Goal: Check status

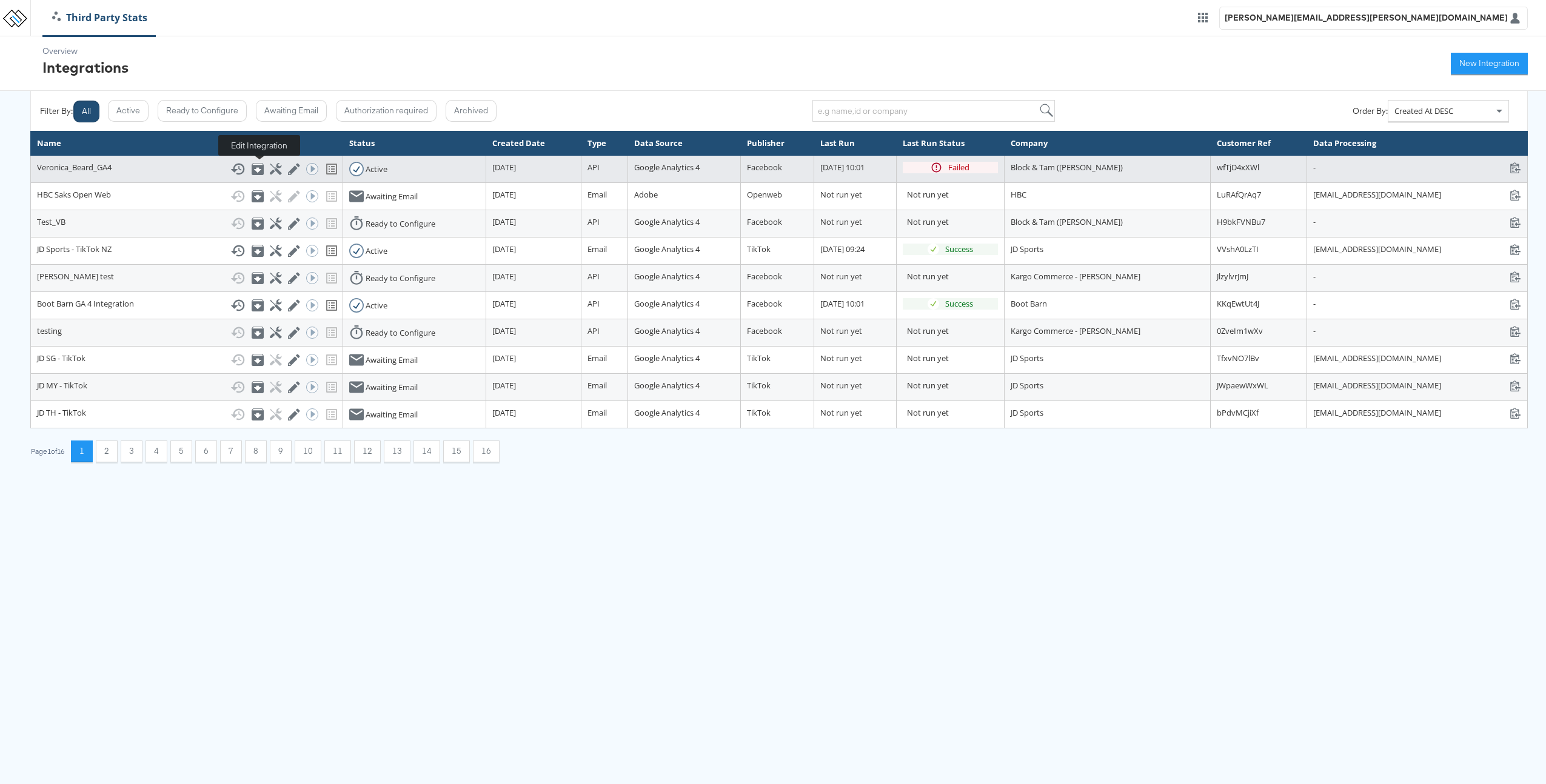
click at [288, 169] on icon at bounding box center [293, 169] width 11 height 11
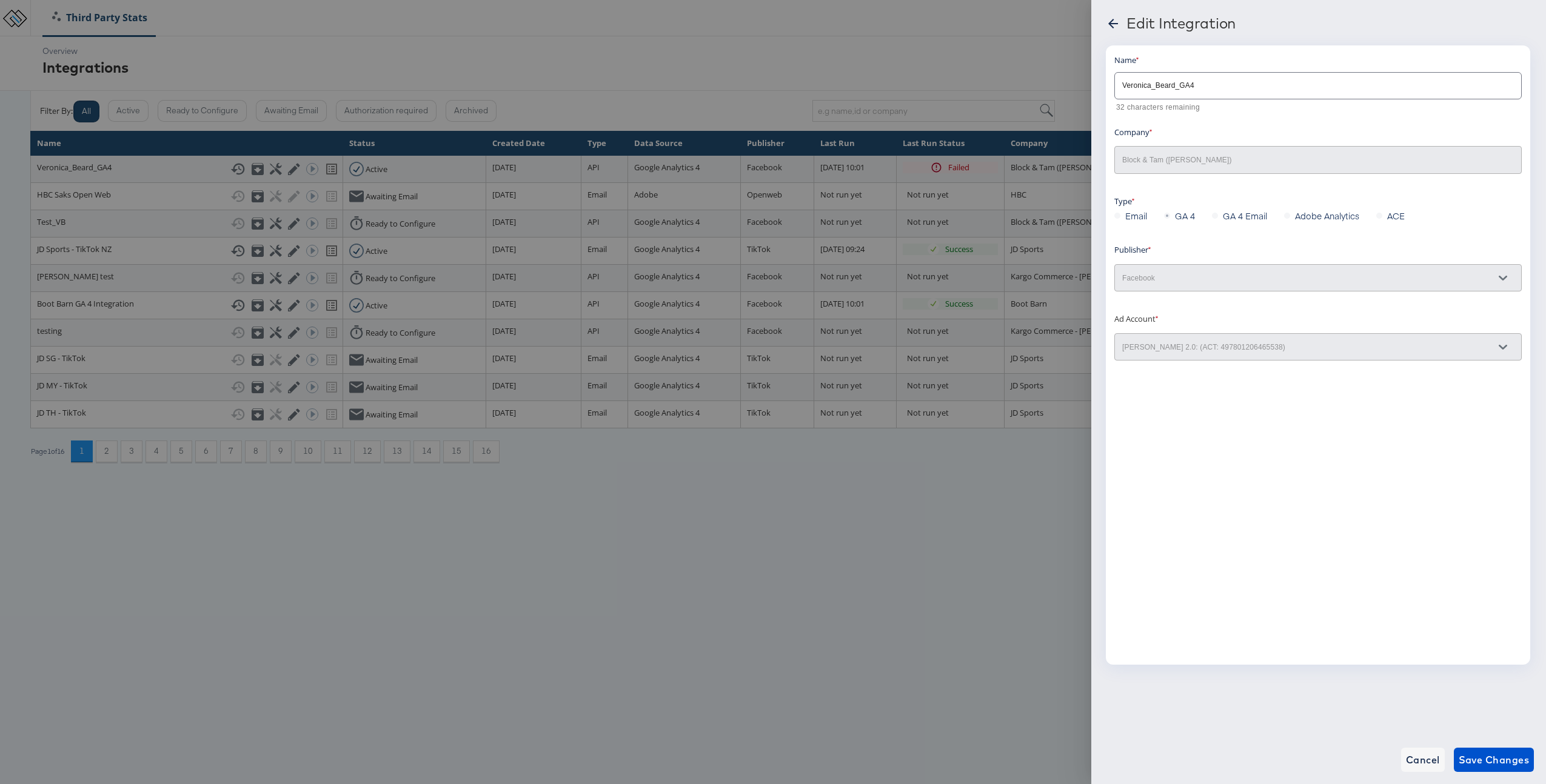
click at [918, 470] on div at bounding box center [773, 392] width 1546 height 784
click at [1424, 762] on span "Cancel" at bounding box center [1423, 760] width 34 height 17
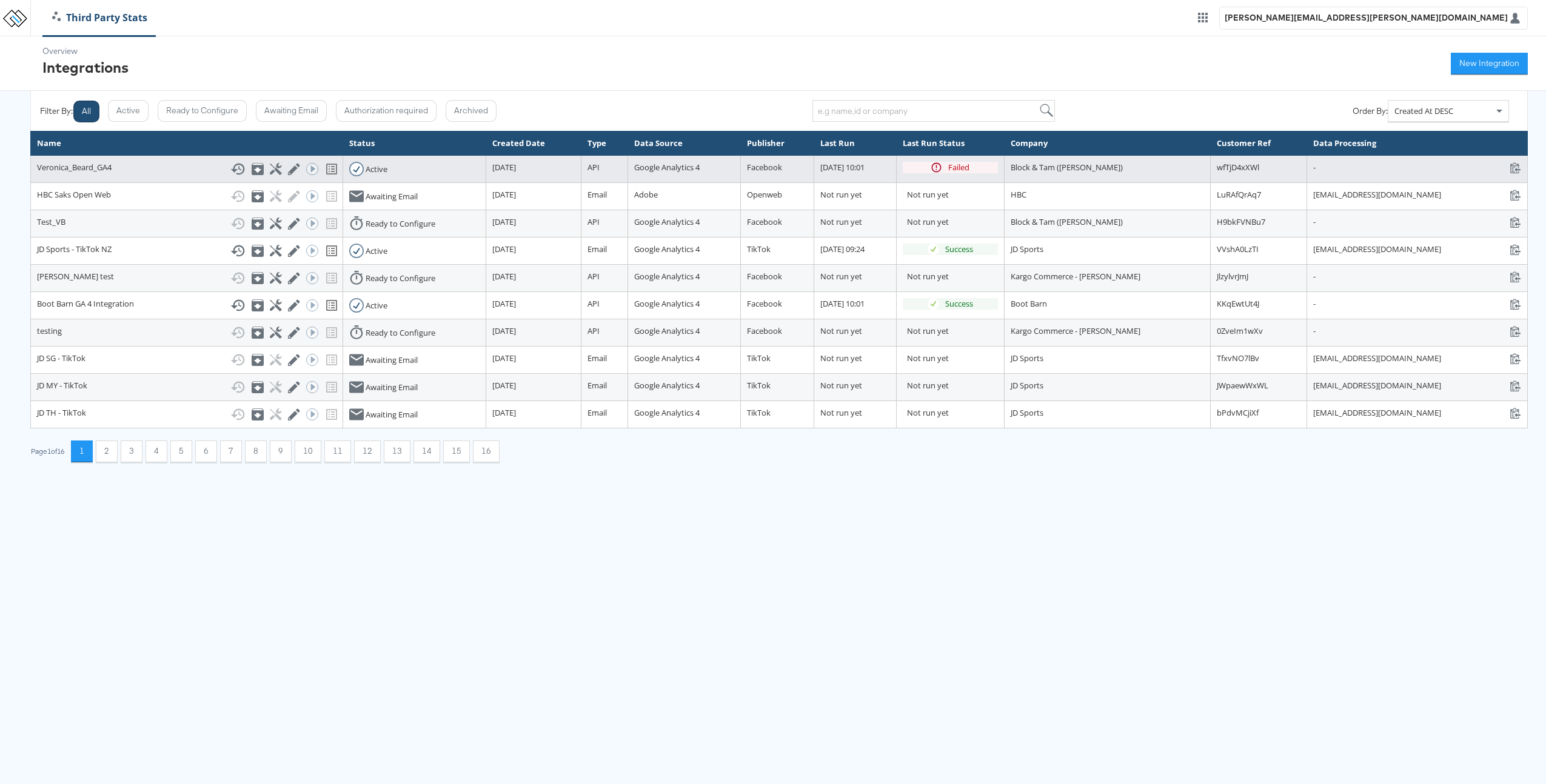
click at [239, 162] on div "Show History Archive Configure Edit Integration Run ACE Workflow Now" at bounding box center [283, 169] width 106 height 15
click at [270, 169] on icon at bounding box center [276, 169] width 11 height 11
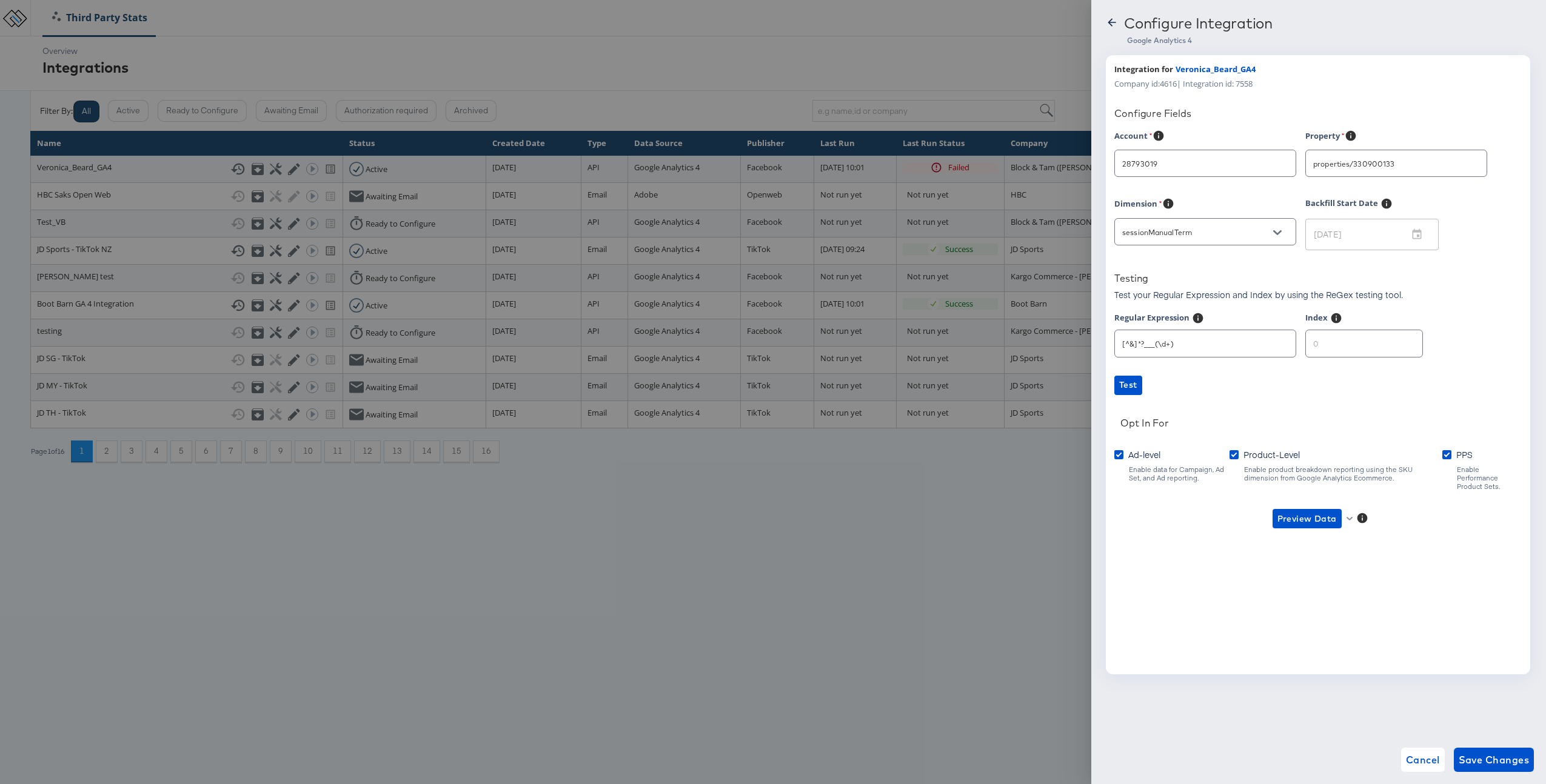
type input "[PERSON_NAME]"
click at [1315, 511] on span "Preview Data" at bounding box center [1308, 519] width 60 height 15
click at [1325, 537] on li "Ad-level GA4 Data" at bounding box center [1326, 534] width 118 height 20
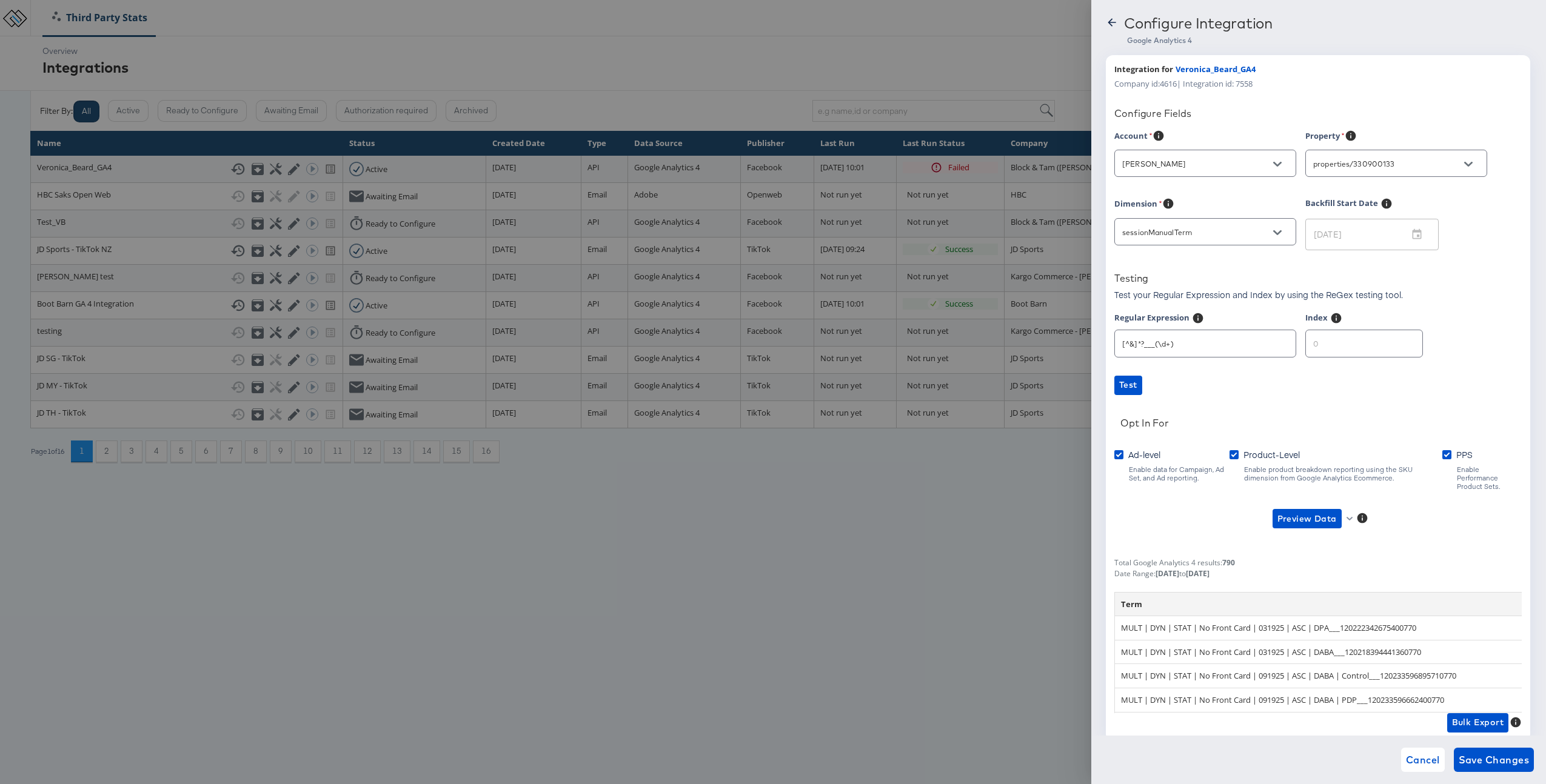
click at [1348, 342] on input "number" at bounding box center [1363, 339] width 116 height 26
type input "1"
click at [1396, 342] on input "1" at bounding box center [1363, 339] width 116 height 26
click at [1293, 511] on span "Preview Data" at bounding box center [1308, 519] width 60 height 15
click at [1305, 535] on li "Ad-level GA4 Data" at bounding box center [1326, 534] width 118 height 20
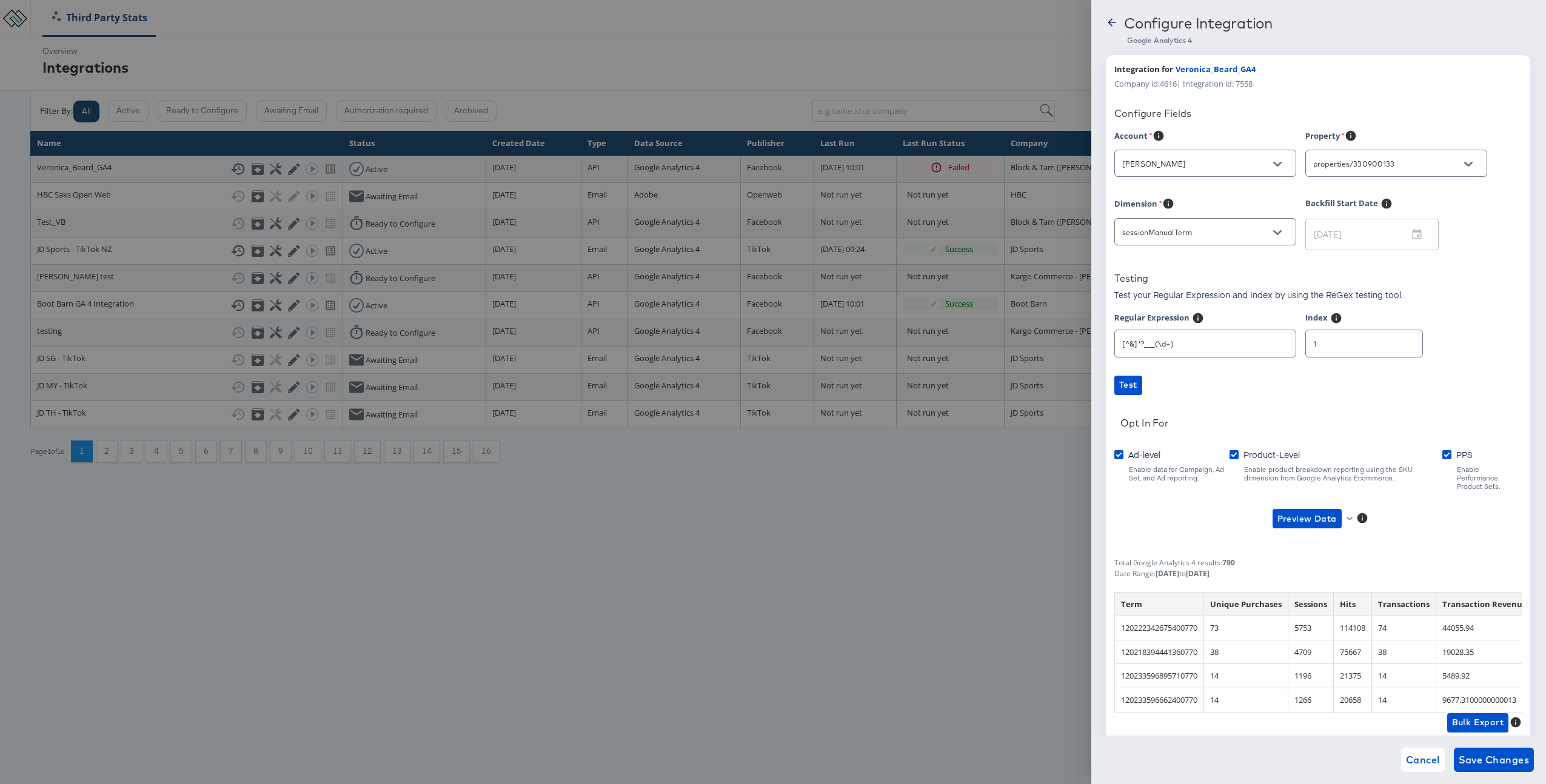
click at [1195, 346] on input "[^&]*?___(\d+)" at bounding box center [1205, 339] width 181 height 26
click at [671, 557] on div at bounding box center [773, 392] width 1546 height 784
click at [1365, 277] on div "Testing" at bounding box center [1318, 280] width 407 height 17
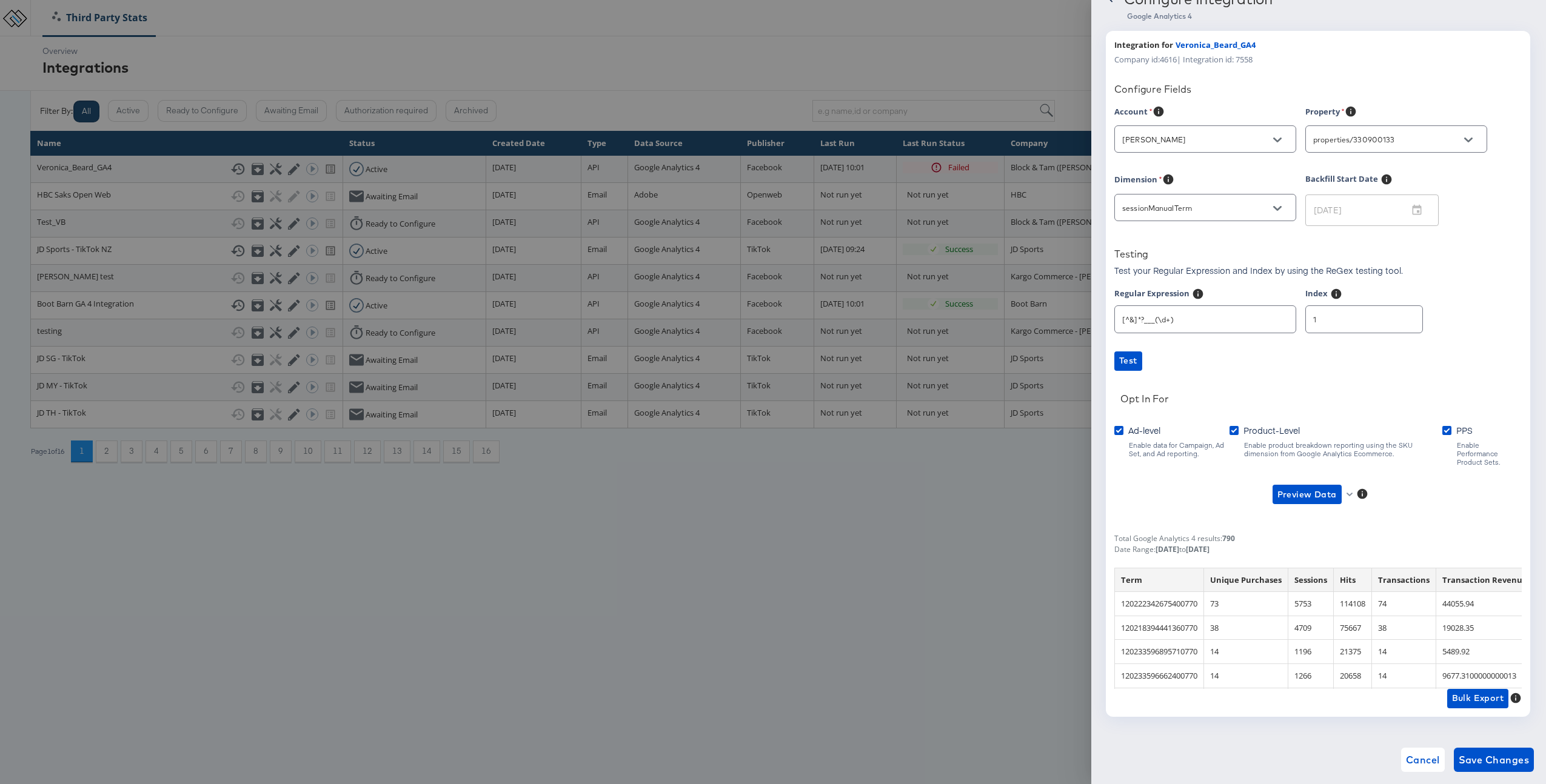
scroll to position [23, 0]
click at [1426, 761] on span "Cancel" at bounding box center [1423, 760] width 34 height 17
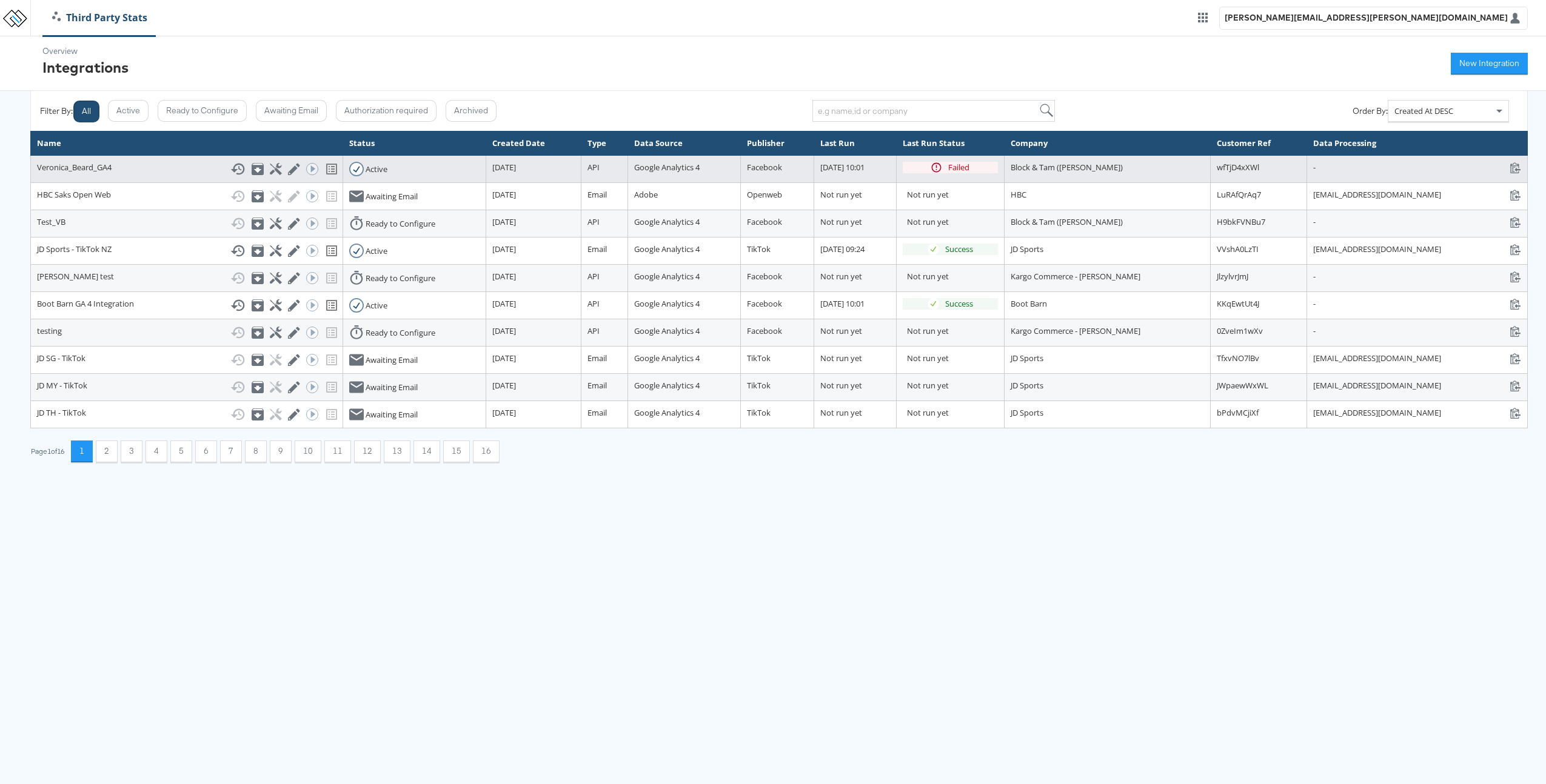
click at [932, 168] on icon at bounding box center [937, 168] width 9 height 9
click at [929, 163] on div "Failed" at bounding box center [950, 168] width 95 height 11
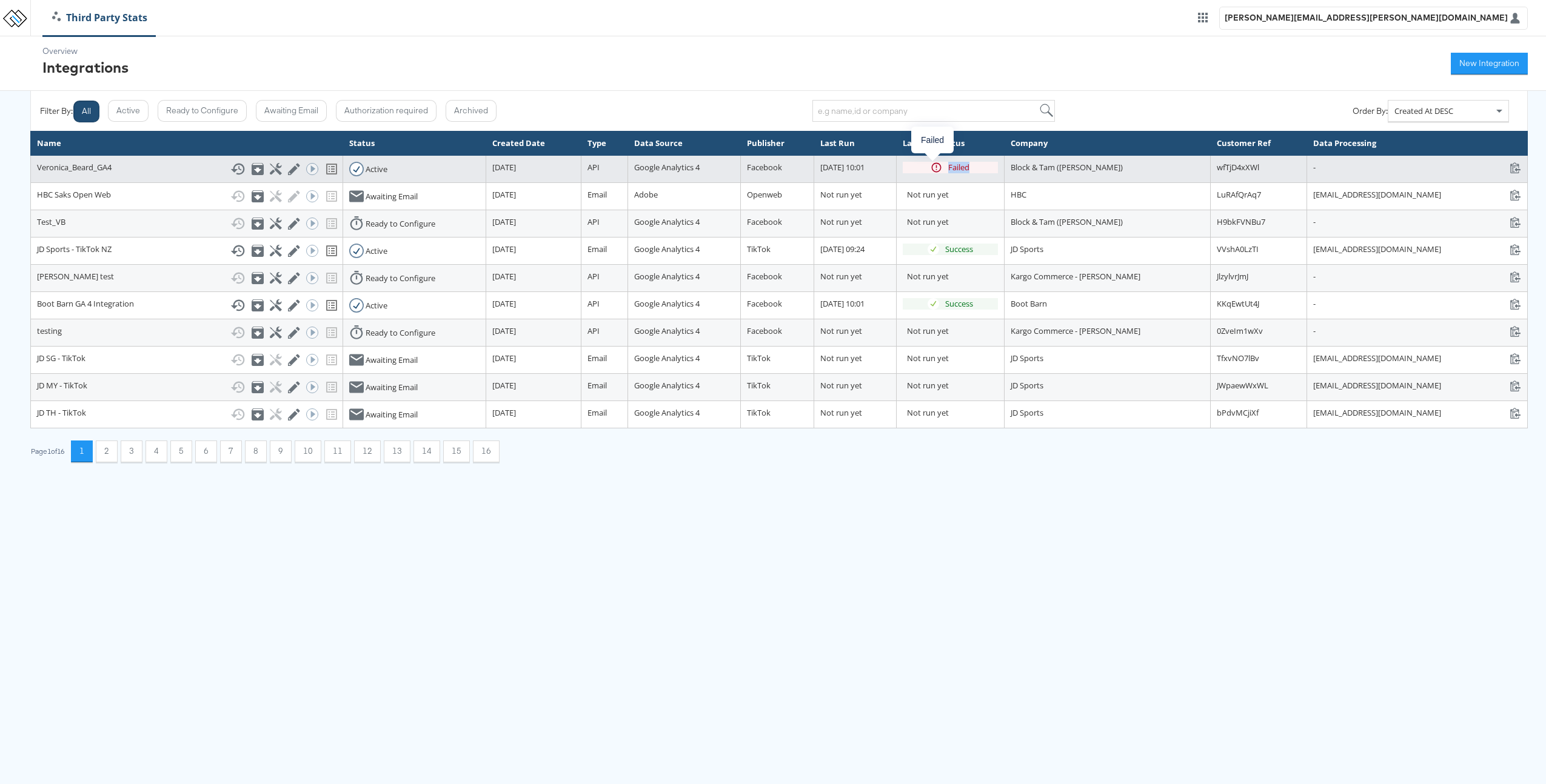
click at [948, 163] on div "Failed" at bounding box center [958, 168] width 21 height 11
click at [925, 162] on div "Failed" at bounding box center [950, 168] width 95 height 11
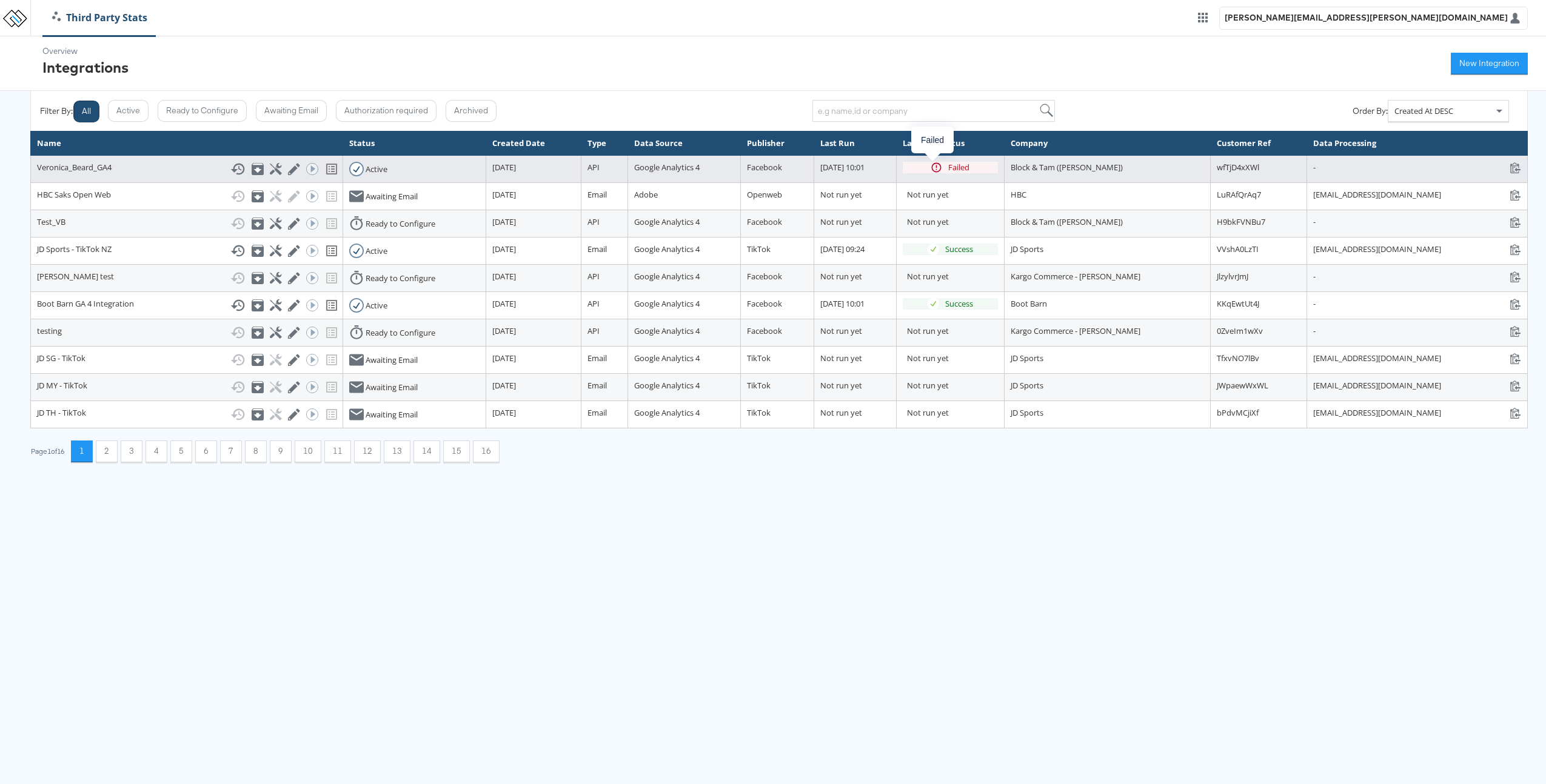
click at [930, 169] on icon at bounding box center [936, 168] width 11 height 11
click at [948, 166] on div "Failed" at bounding box center [958, 168] width 21 height 11
click at [324, 168] on icon at bounding box center [332, 169] width 15 height 15
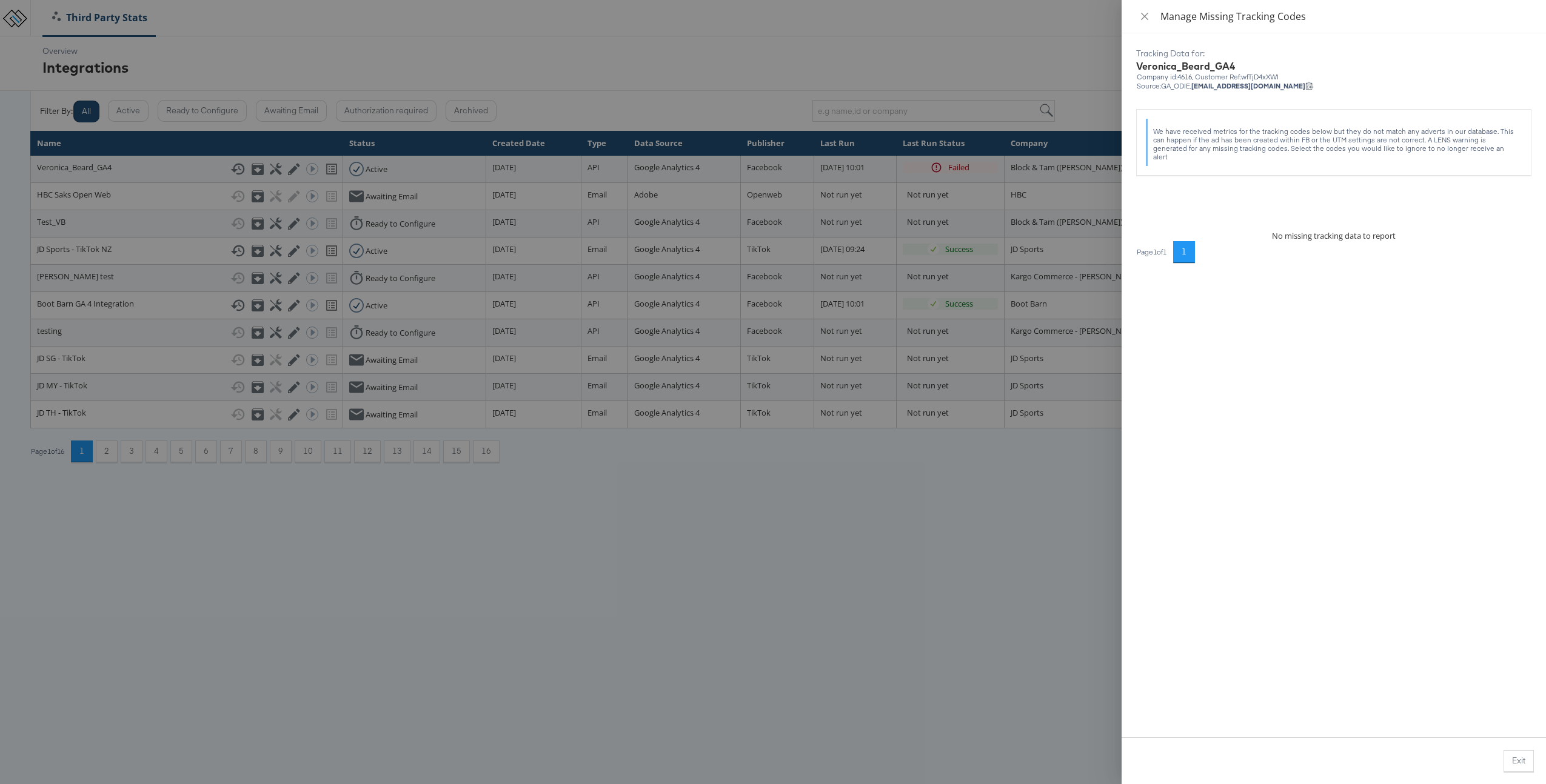
click at [156, 119] on div at bounding box center [773, 392] width 1546 height 784
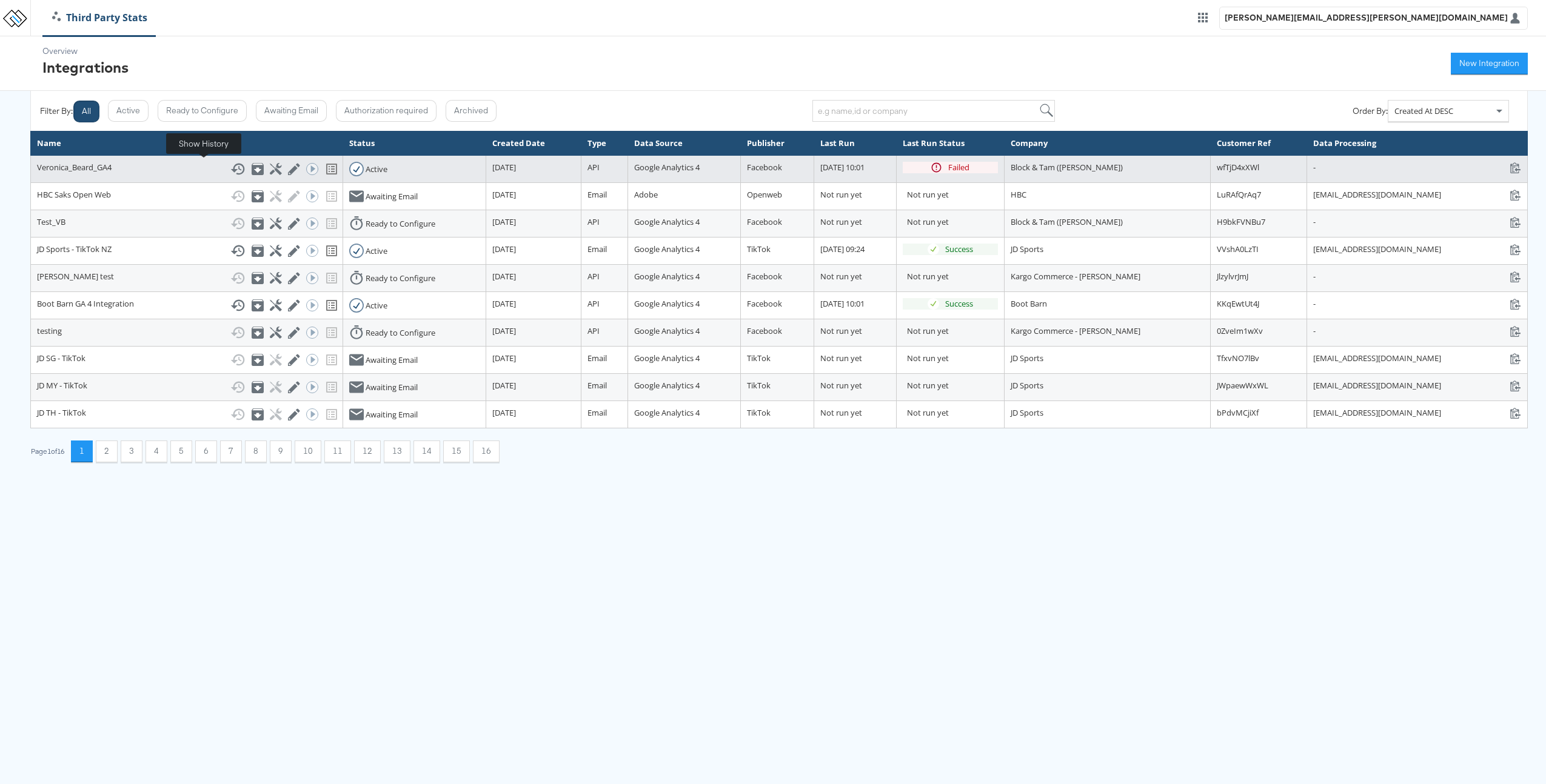
click at [230, 167] on icon at bounding box center [237, 169] width 15 height 15
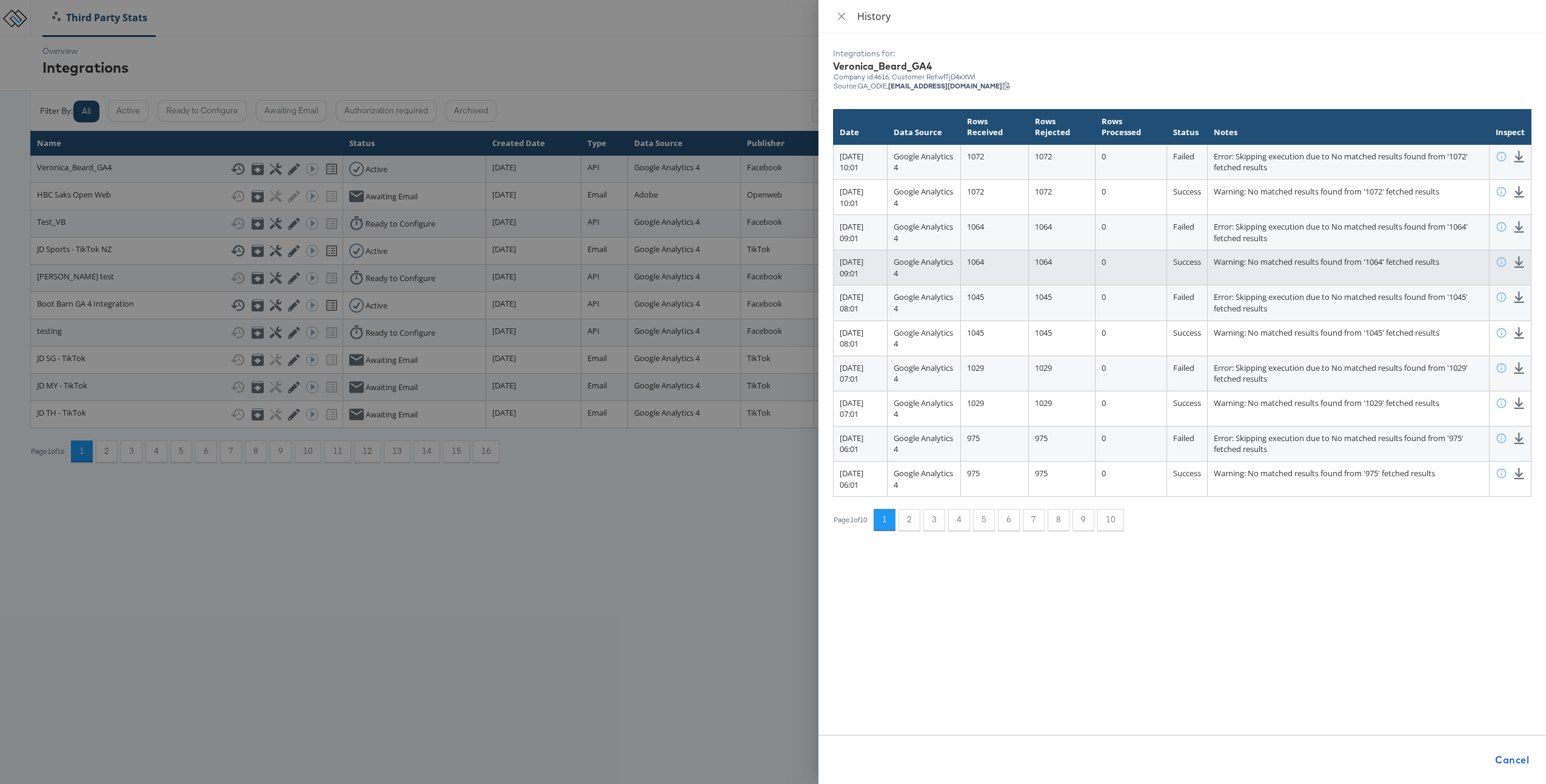
click at [1385, 265] on span "Warning: No matched results found from '1064' fetched results" at bounding box center [1326, 262] width 225 height 11
click at [1498, 264] on icon at bounding box center [1501, 262] width 11 height 11
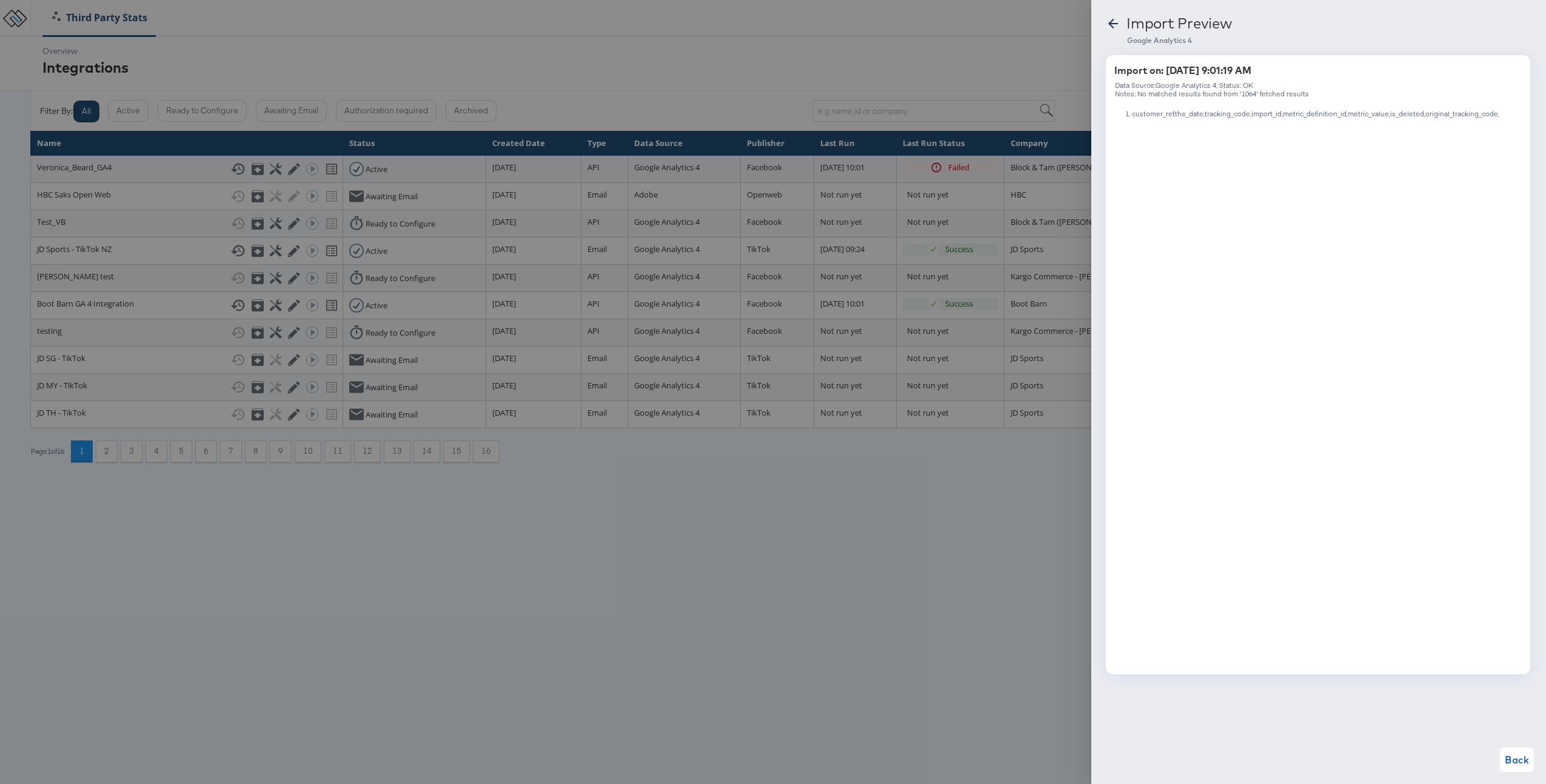
click at [1061, 412] on div at bounding box center [773, 392] width 1546 height 784
click at [1515, 763] on span "Back" at bounding box center [1517, 760] width 24 height 17
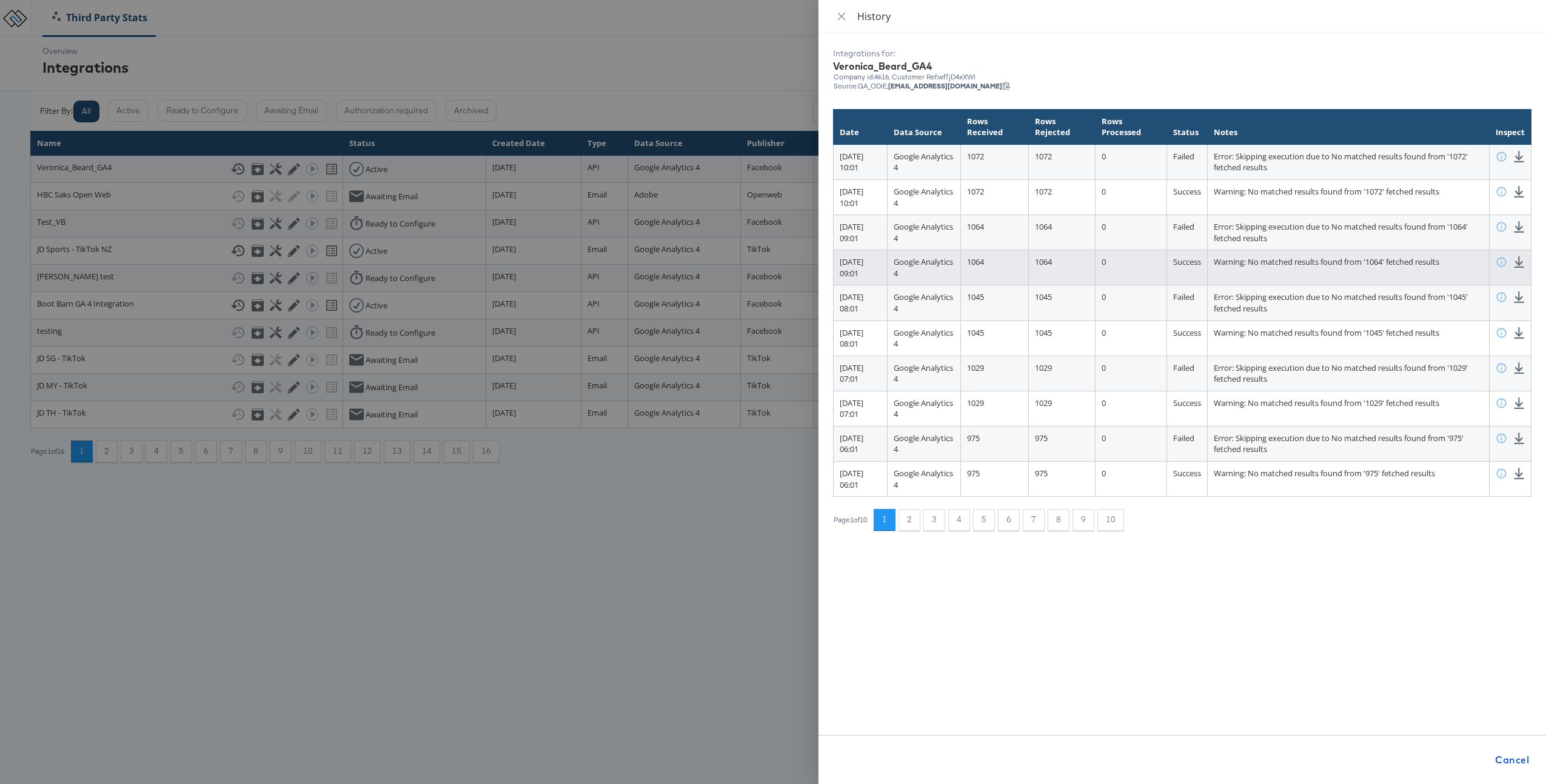
click at [1523, 258] on icon at bounding box center [1519, 262] width 11 height 11
